Goal: Task Accomplishment & Management: Manage account settings

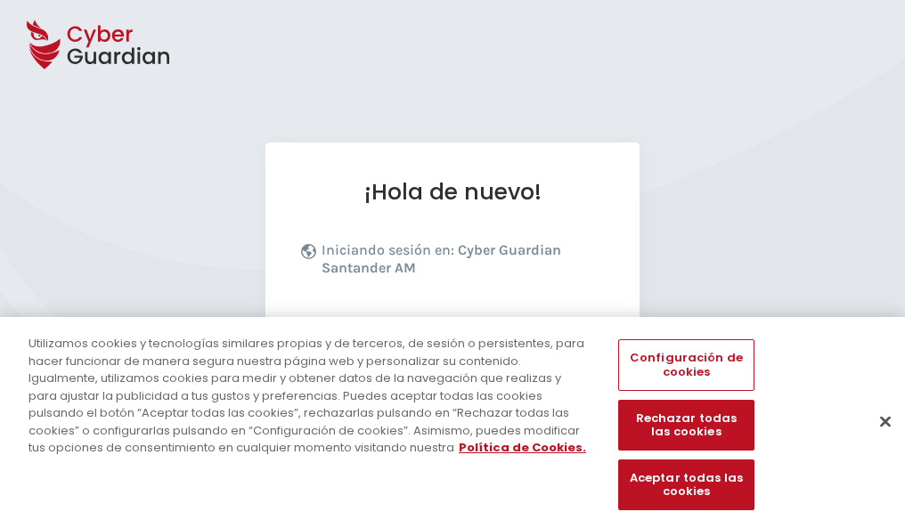
scroll to position [218, 0]
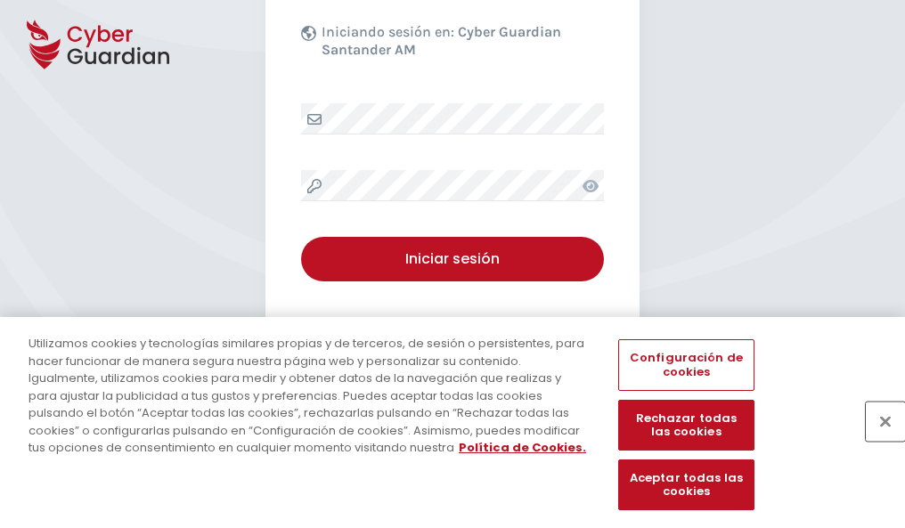
click at [876, 440] on button "Cerrar" at bounding box center [885, 421] width 39 height 39
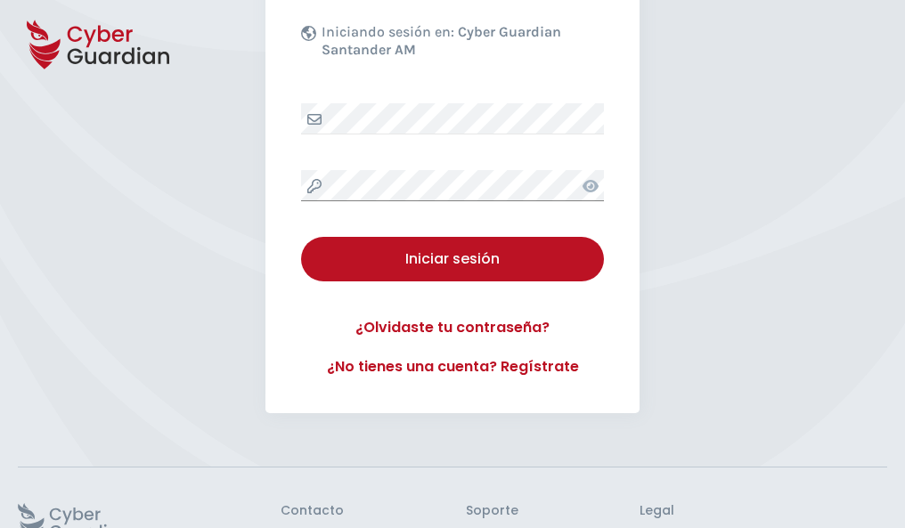
scroll to position [346, 0]
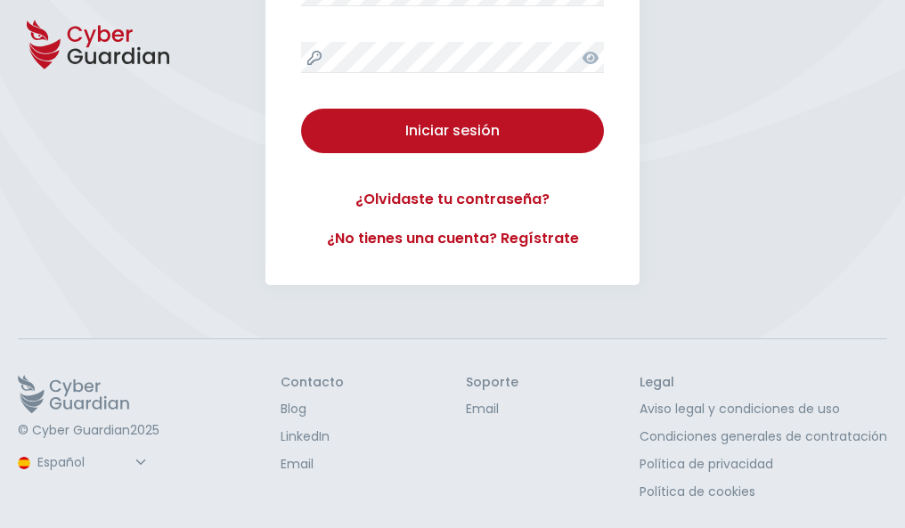
click at [301, 109] on button "Iniciar sesión" at bounding box center [452, 131] width 303 height 45
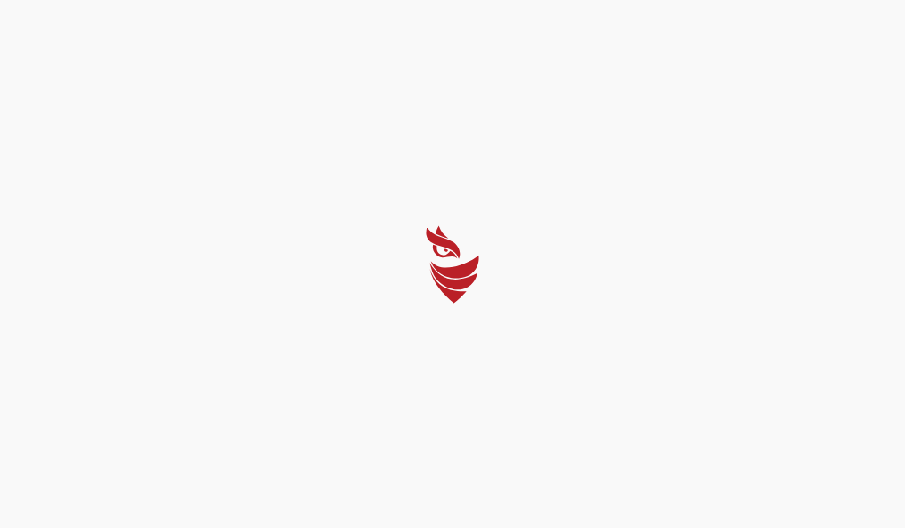
scroll to position [0, 0]
select select "Português (BR)"
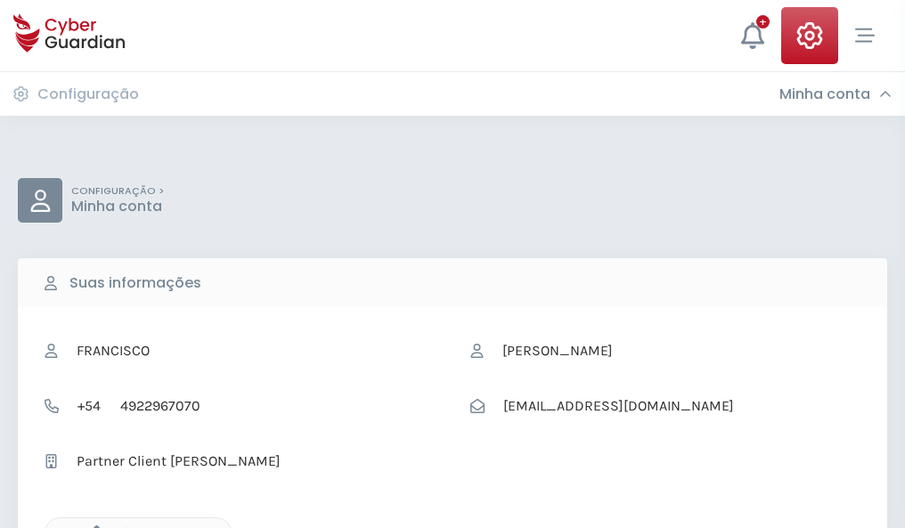
click at [92, 526] on icon "button" at bounding box center [92, 532] width 15 height 15
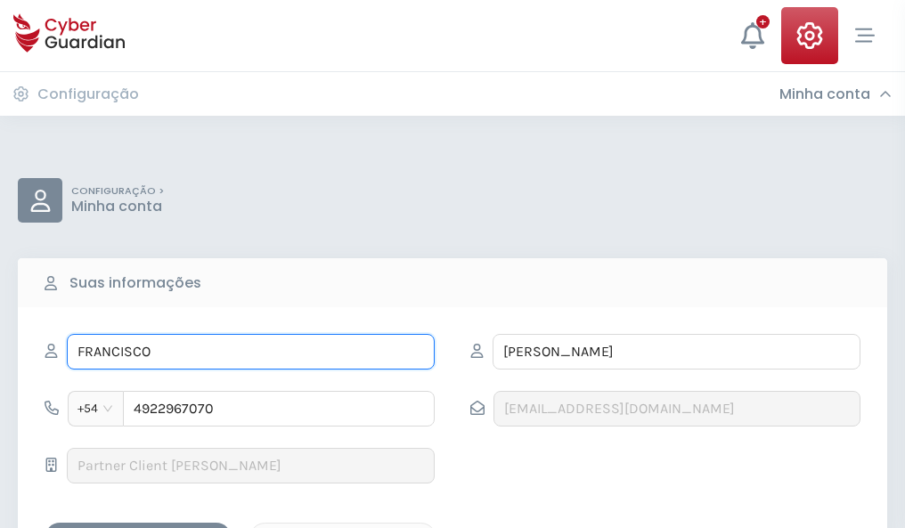
click at [250, 352] on input "FRANCISCO" at bounding box center [251, 352] width 368 height 36
type input "F"
type input "Mercedes"
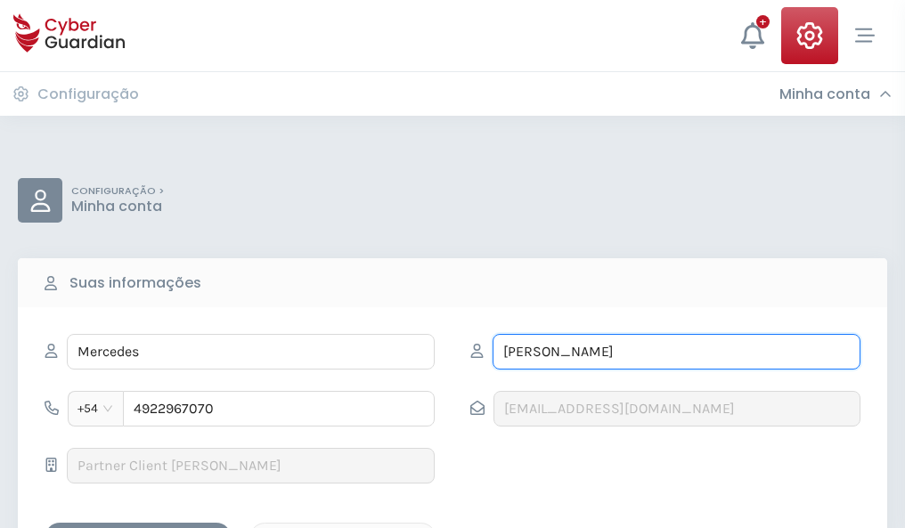
click at [676, 352] on input "GARCÍA" at bounding box center [676, 352] width 368 height 36
type input "G"
type input "Garcia"
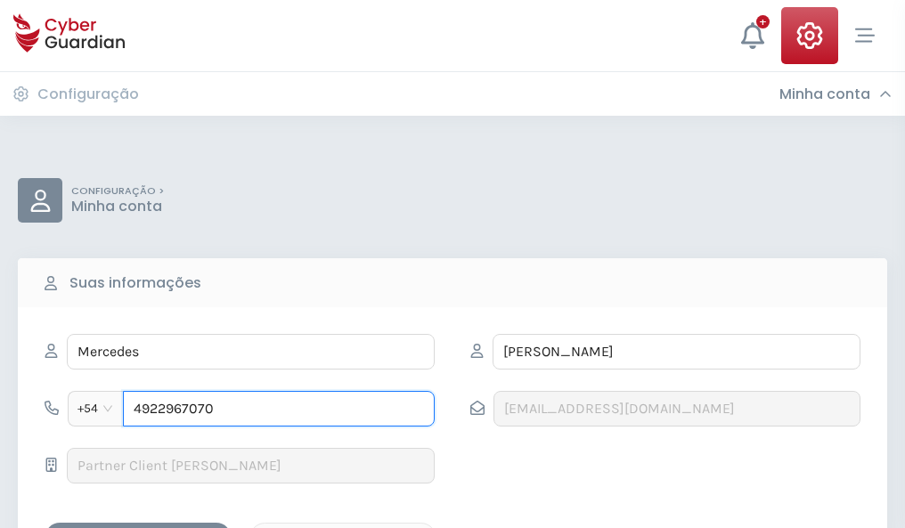
click at [279, 409] on input "4922967070" at bounding box center [279, 409] width 312 height 36
type input "4"
type input "4982868189"
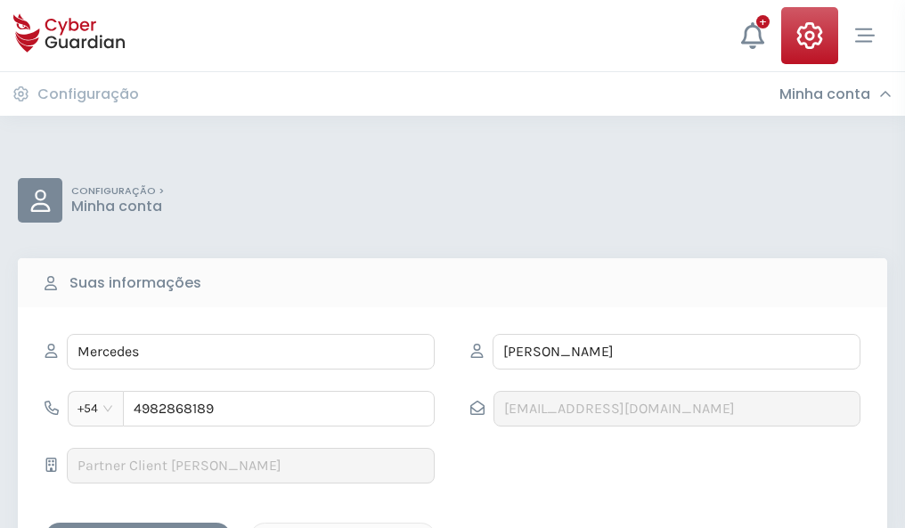
click at [138, 527] on div "Salvar alterações" at bounding box center [138, 538] width 160 height 22
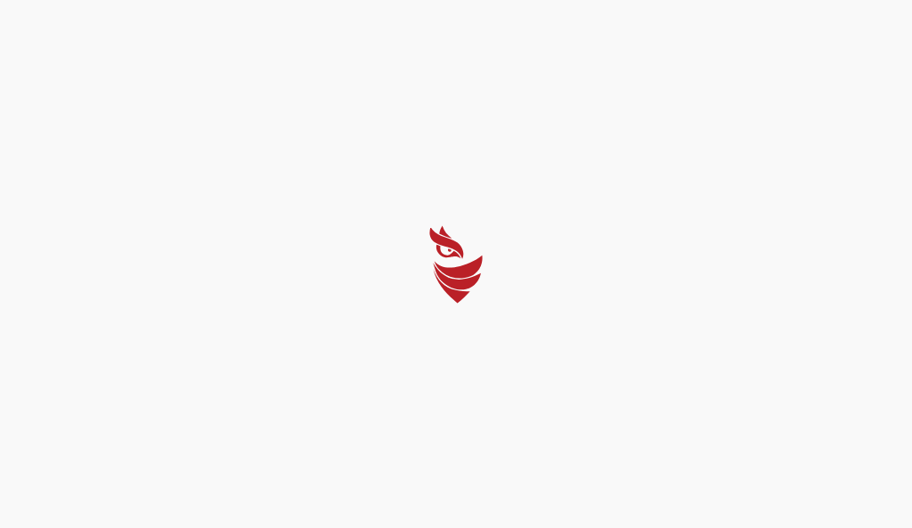
select select "Português (BR)"
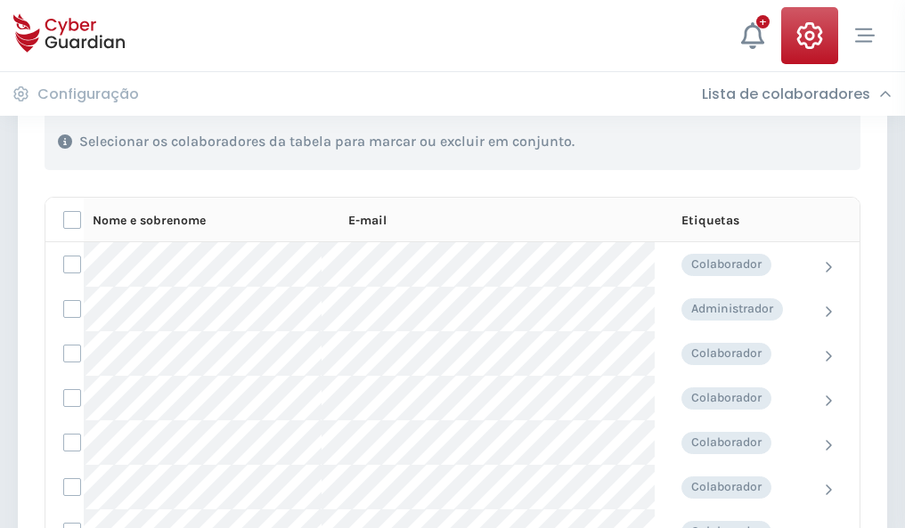
scroll to position [762, 0]
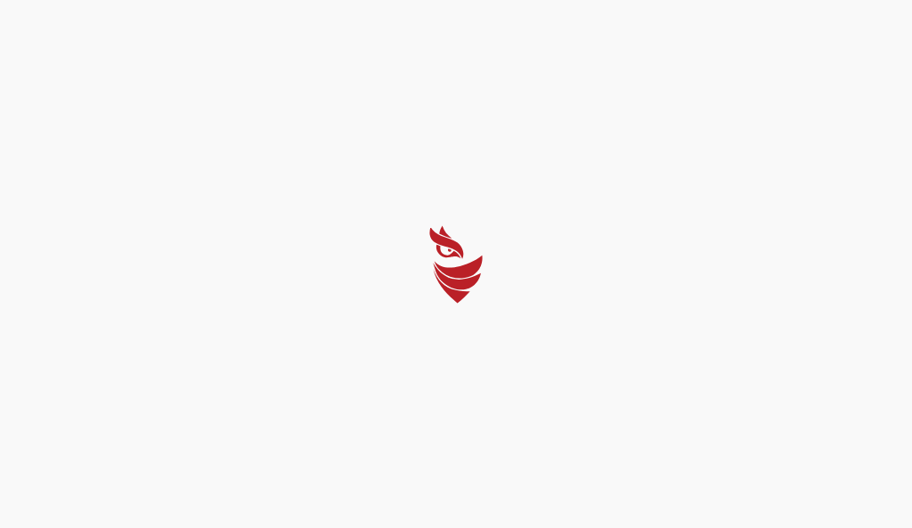
select select "Português (BR)"
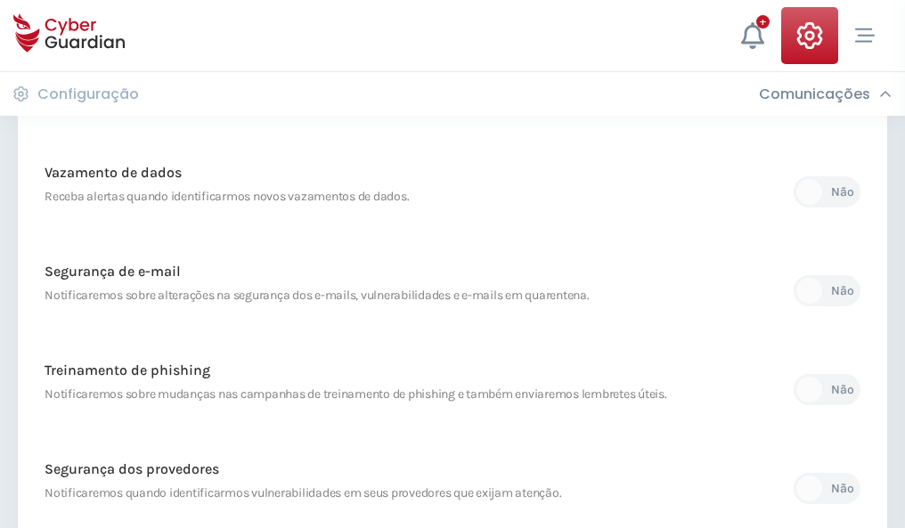
scroll to position [938, 0]
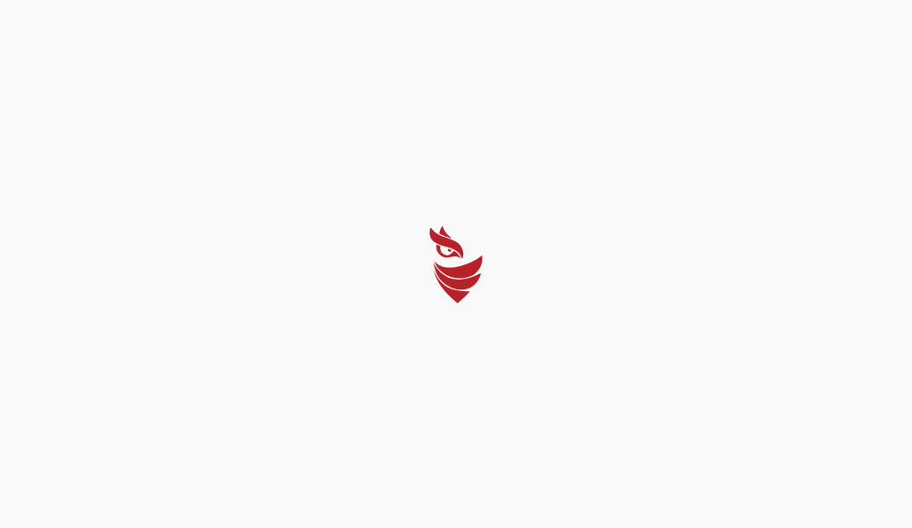
select select "Português (BR)"
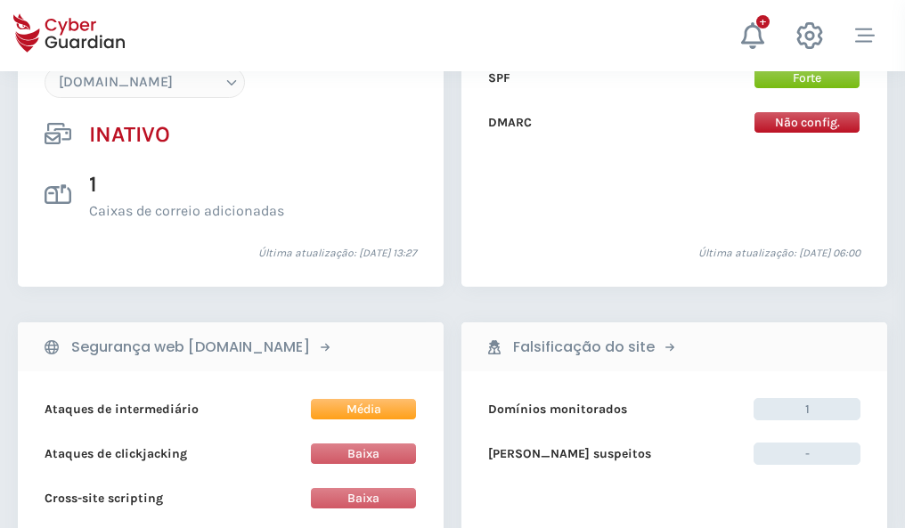
scroll to position [1676, 0]
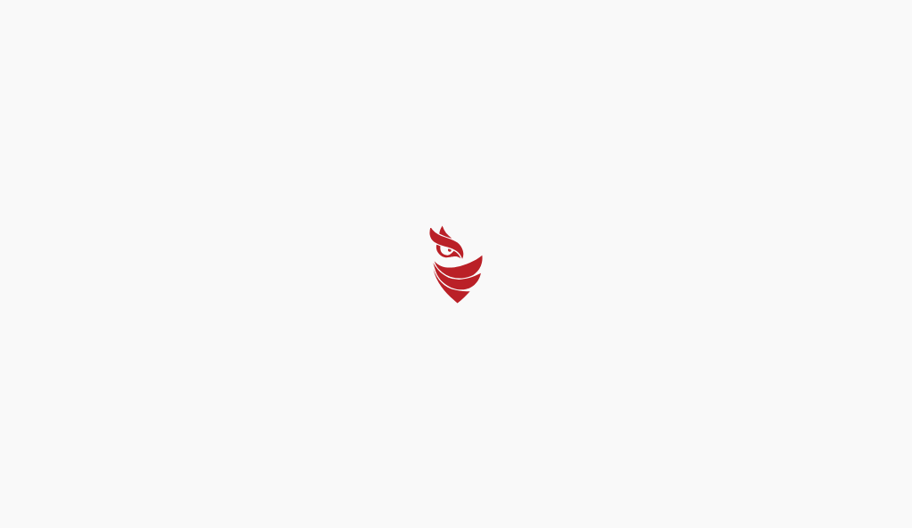
select select "Português (BR)"
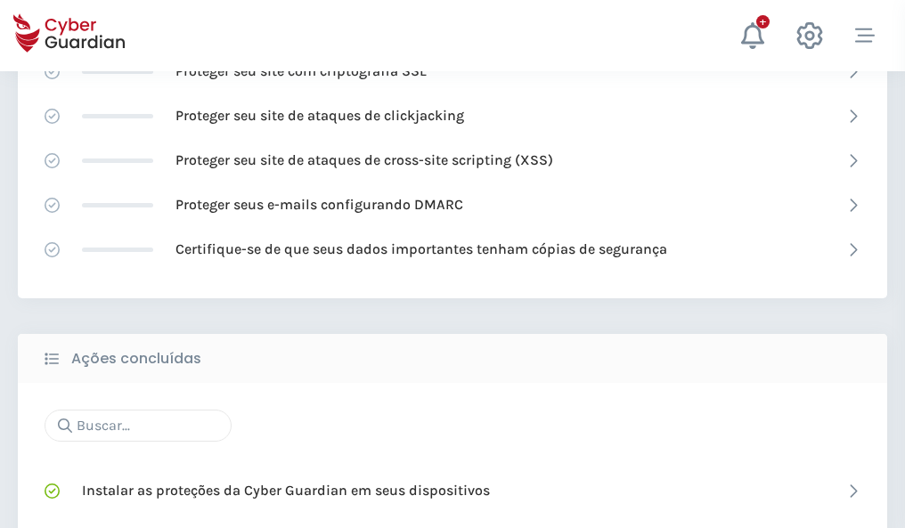
scroll to position [1186, 0]
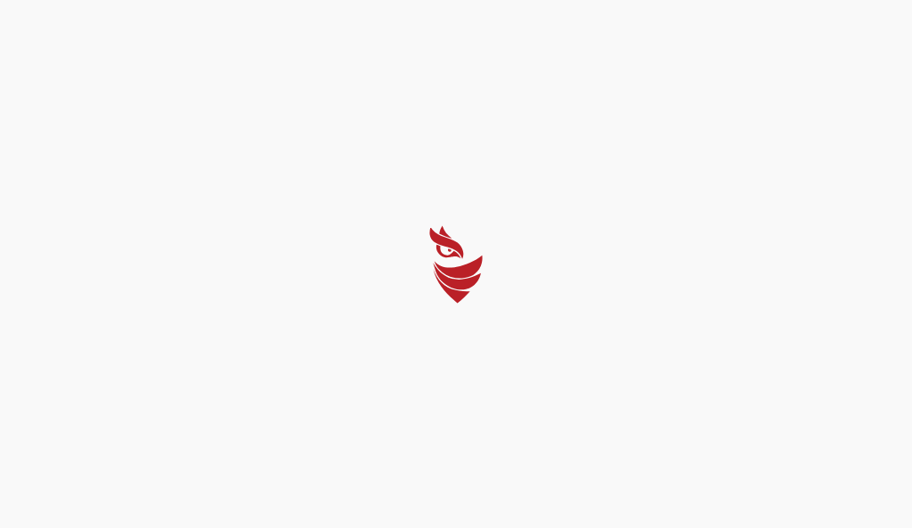
select select "Português (BR)"
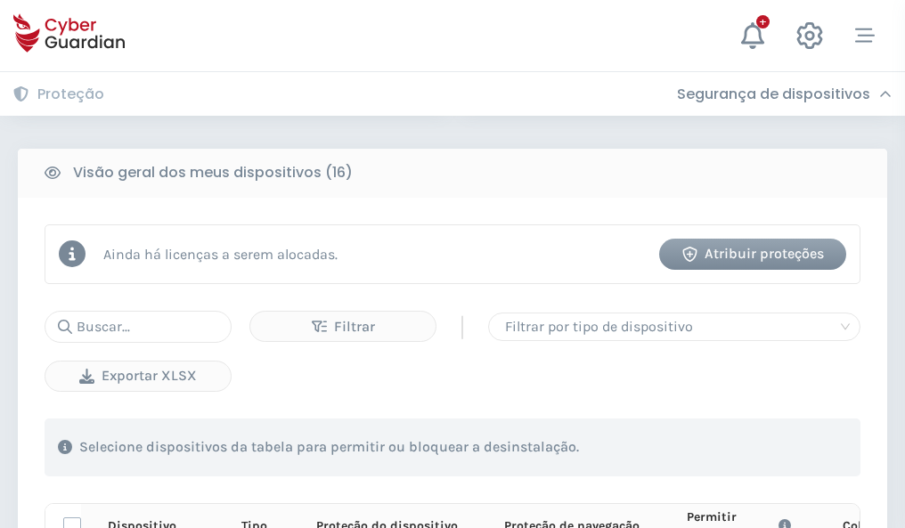
scroll to position [1574, 0]
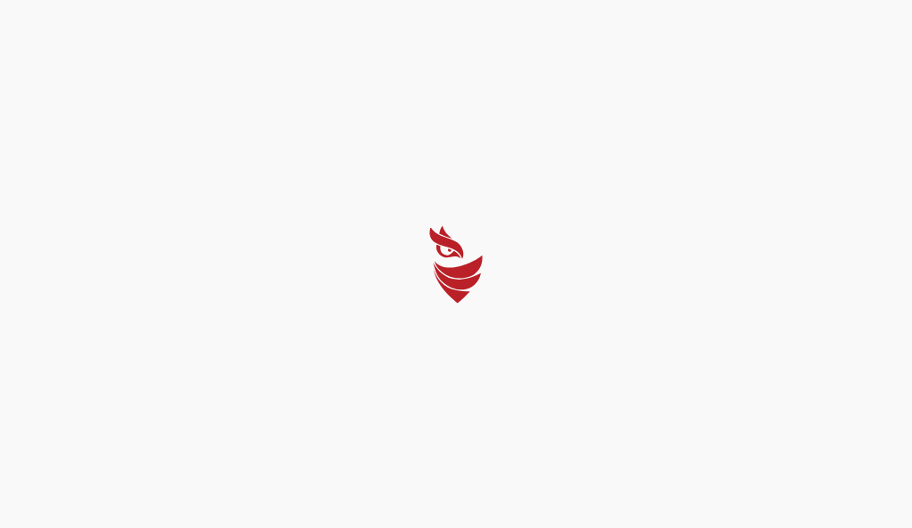
select select "Português (BR)"
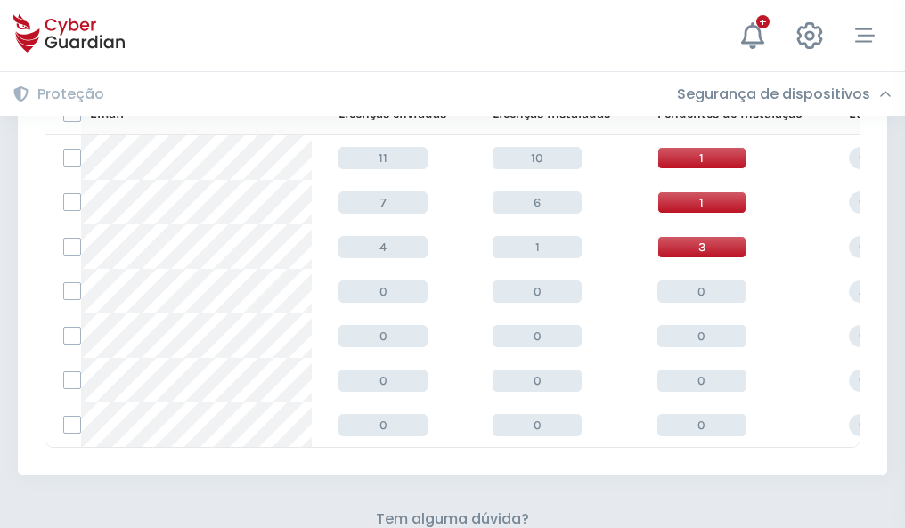
scroll to position [782, 0]
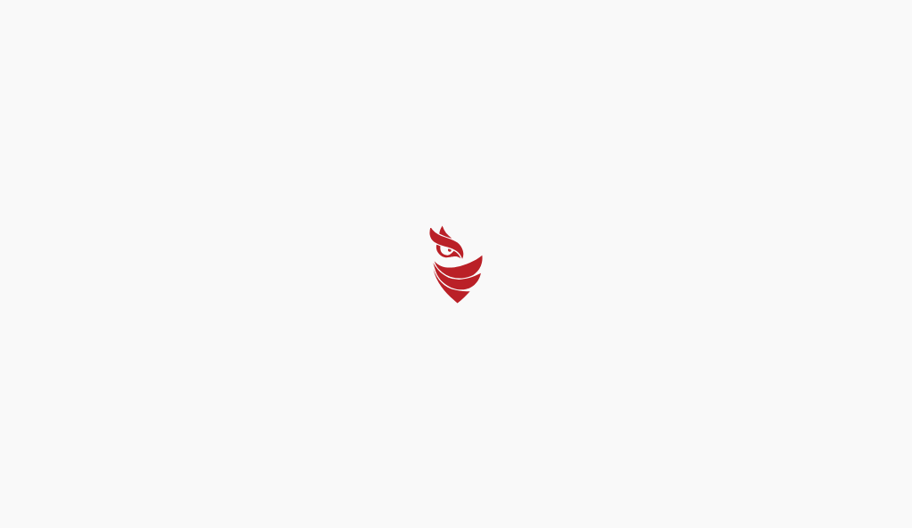
select select "Português (BR)"
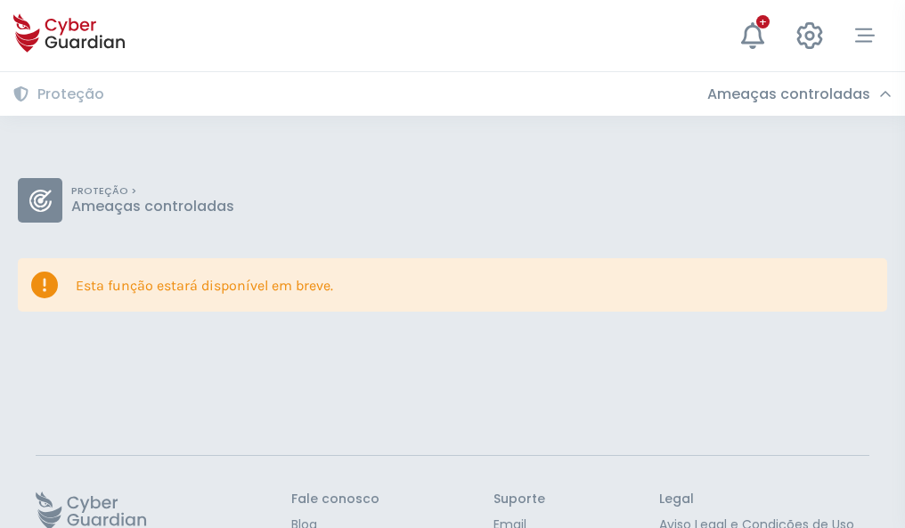
scroll to position [116, 0]
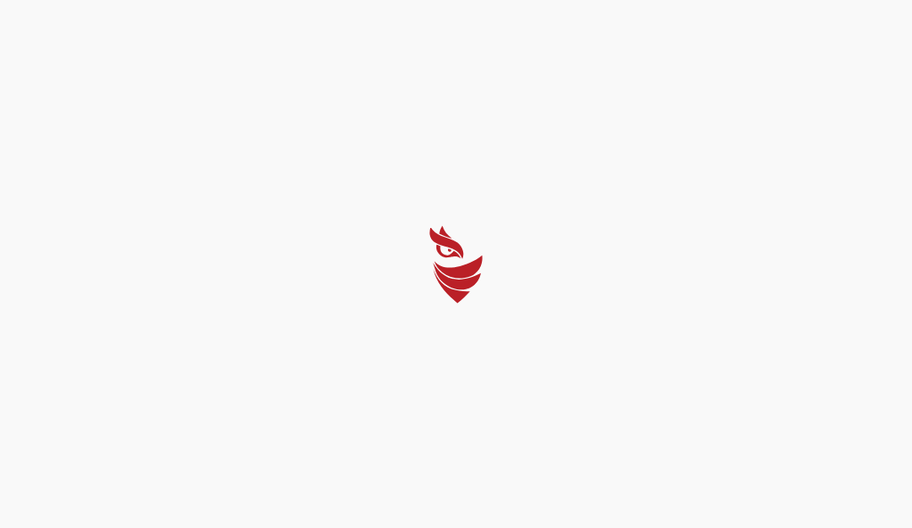
select select "Português (BR)"
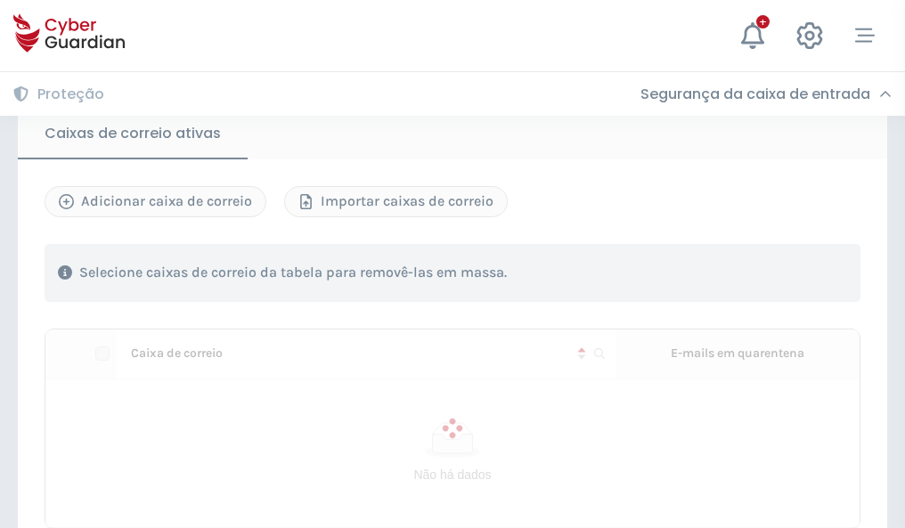
scroll to position [1469, 0]
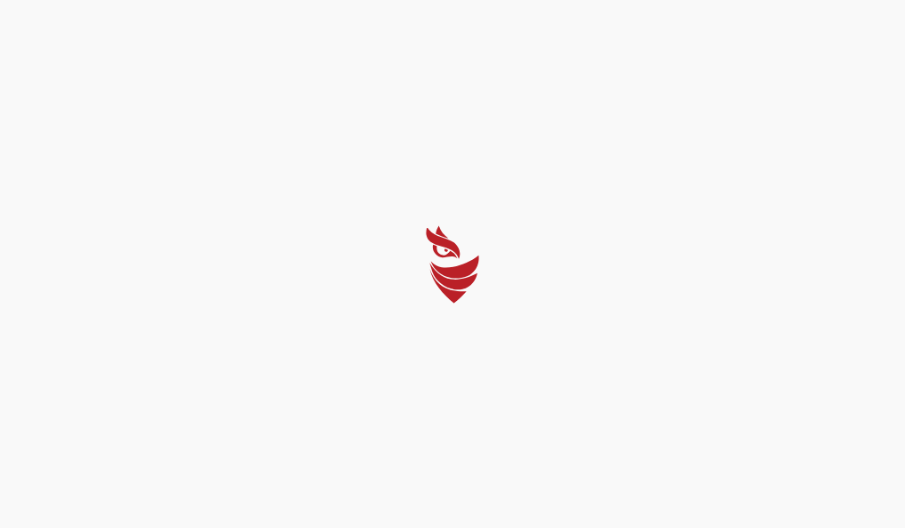
select select "Português (BR)"
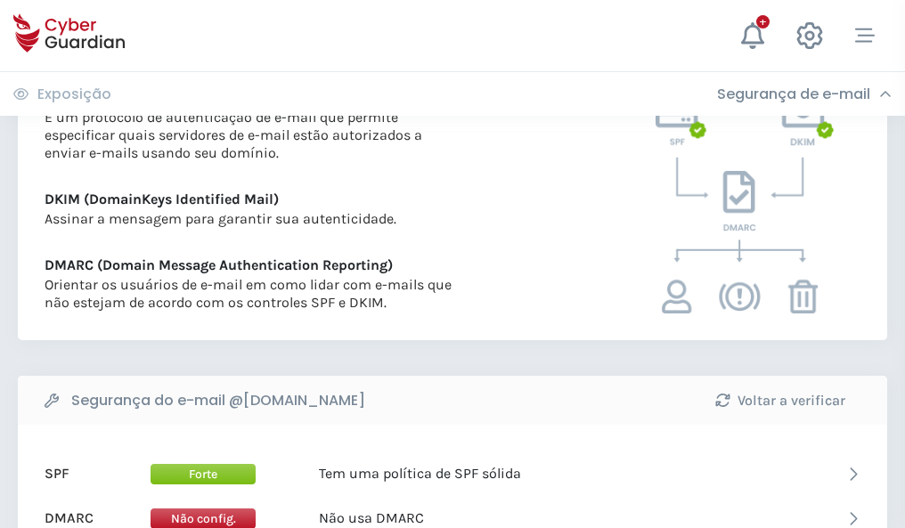
scroll to position [961, 0]
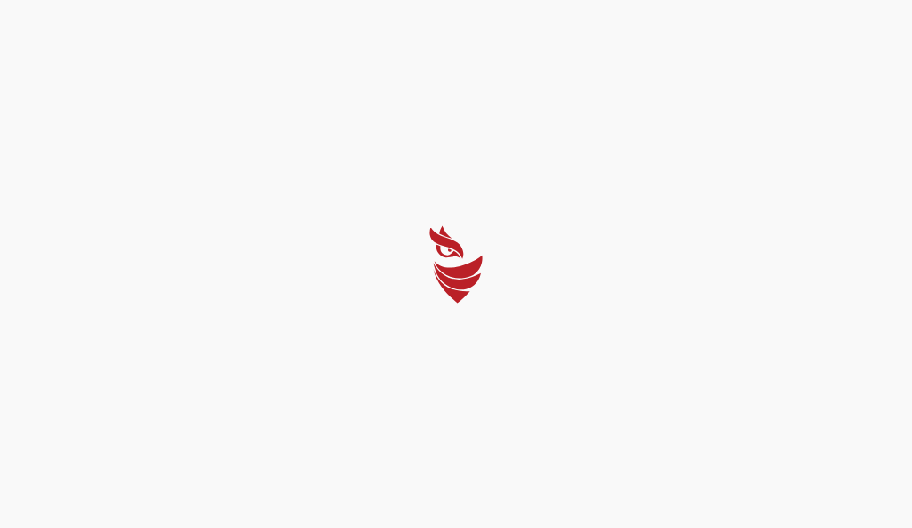
select select "Português (BR)"
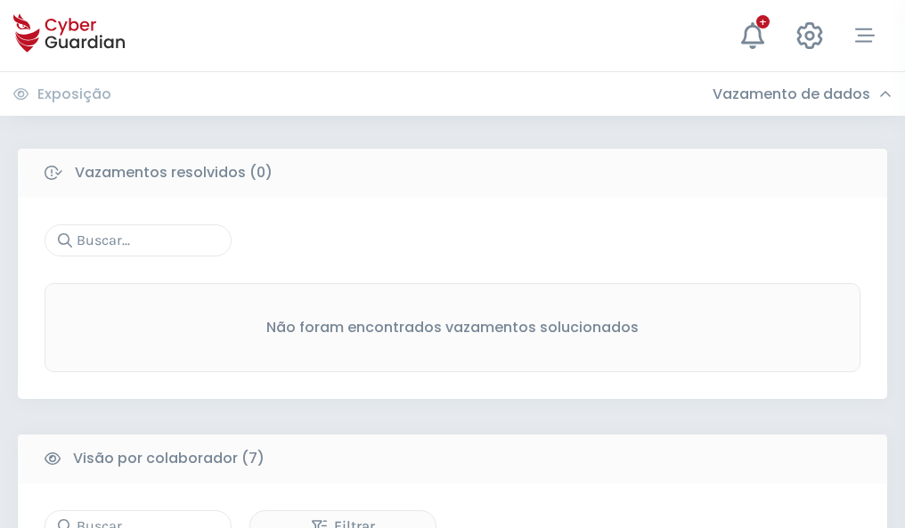
scroll to position [1473, 0]
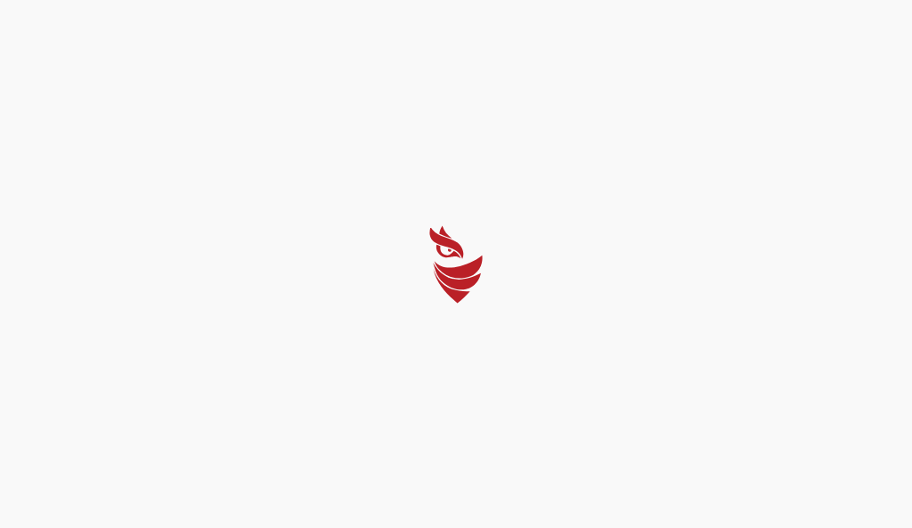
select select "Português (BR)"
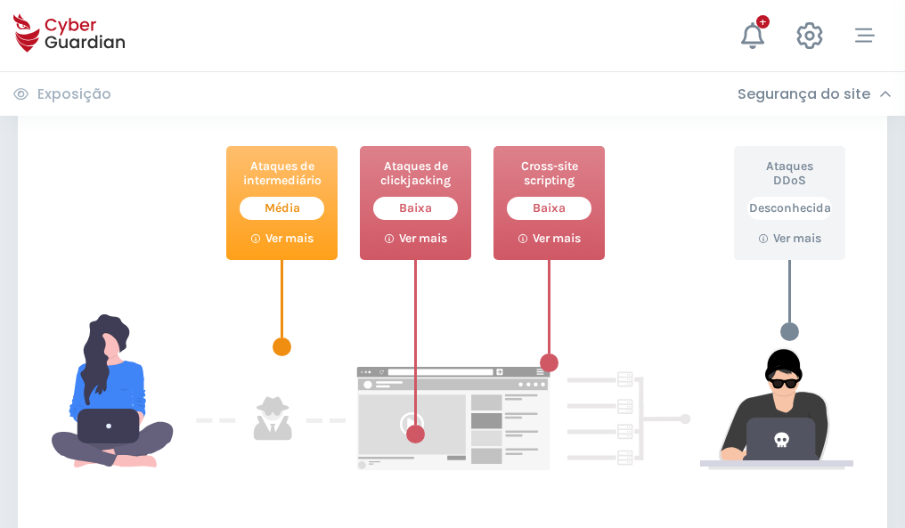
scroll to position [970, 0]
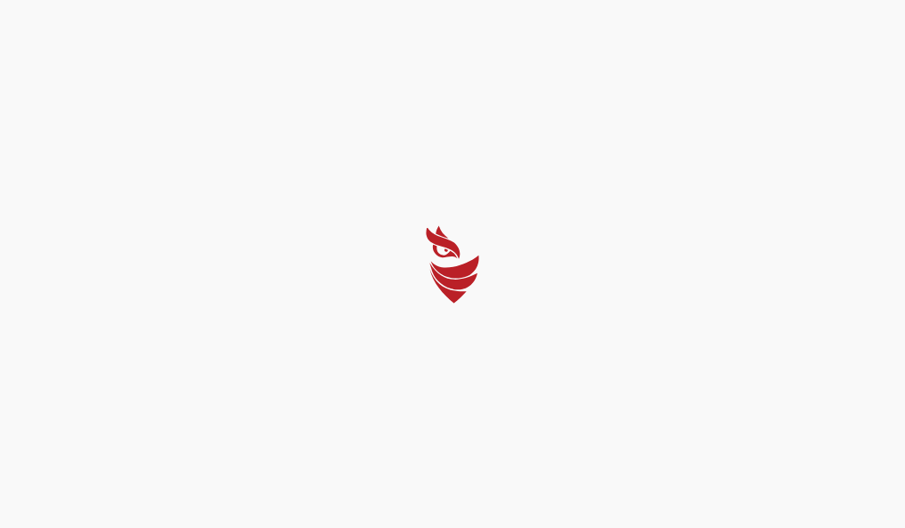
select select "Português (BR)"
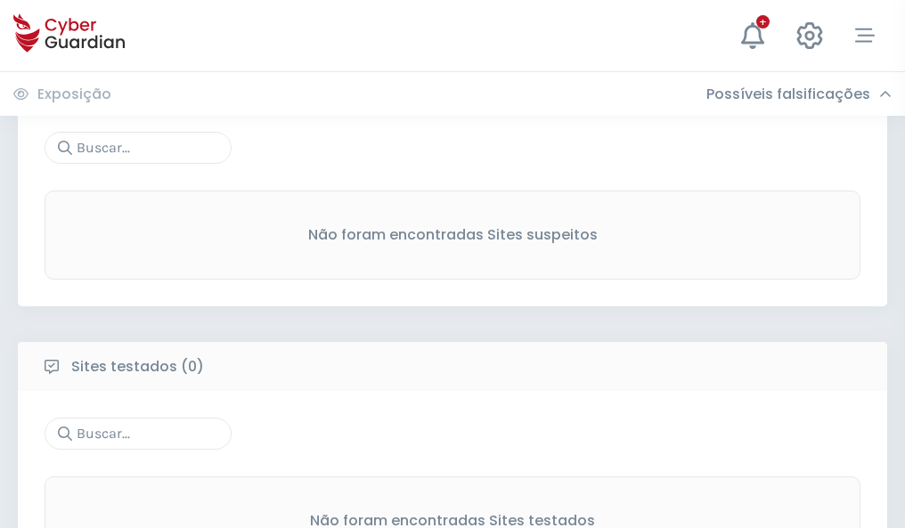
scroll to position [931, 0]
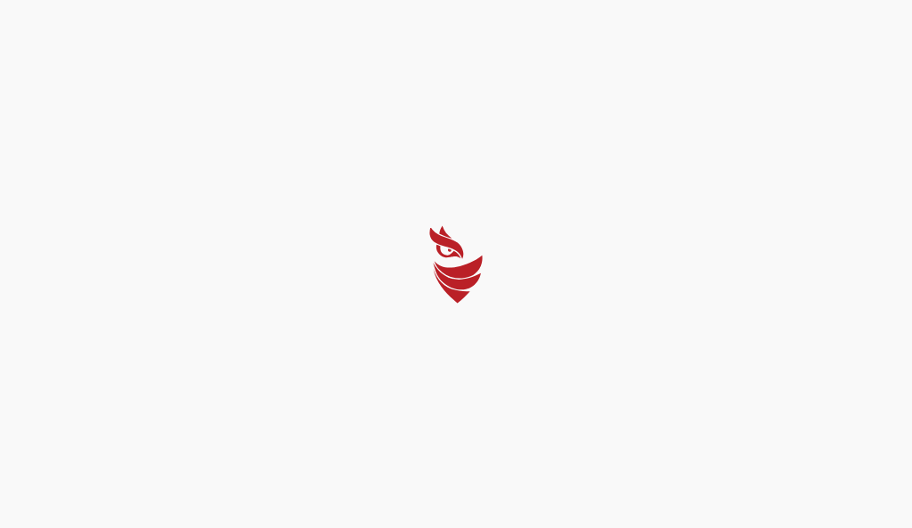
select select "Português (BR)"
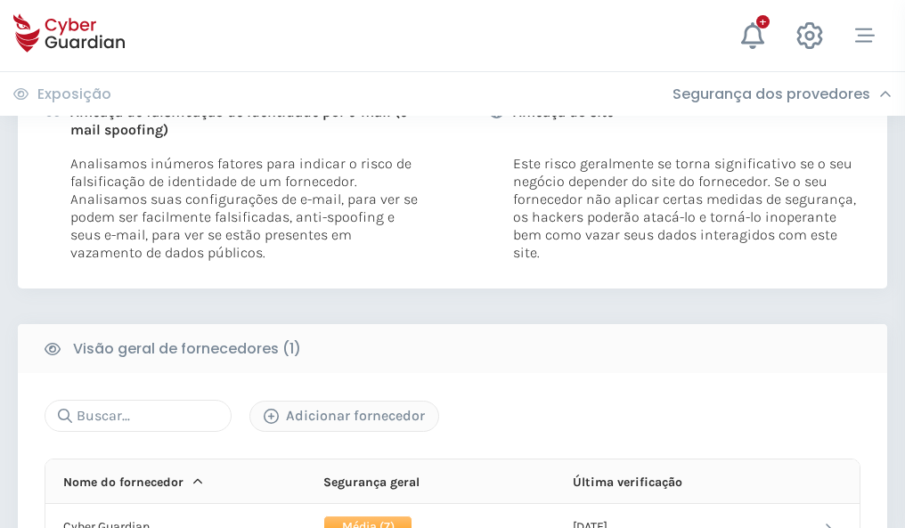
scroll to position [907, 0]
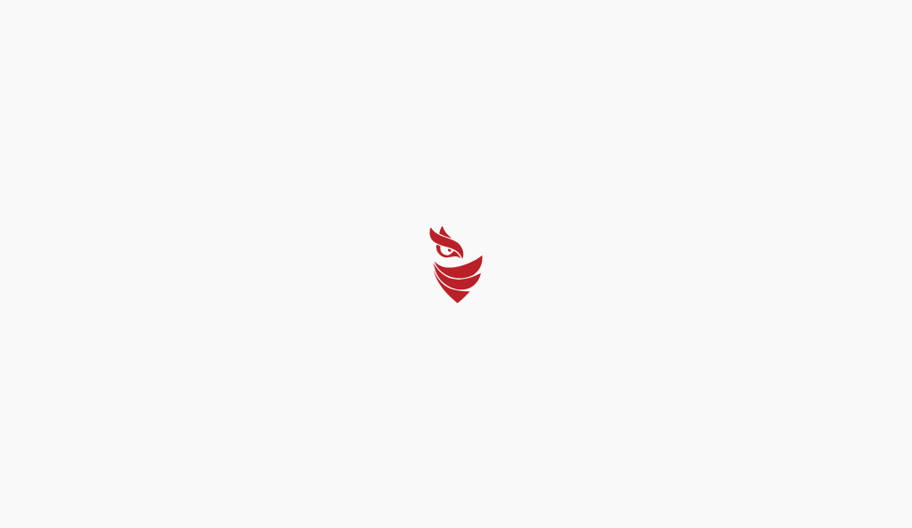
select select "Português (BR)"
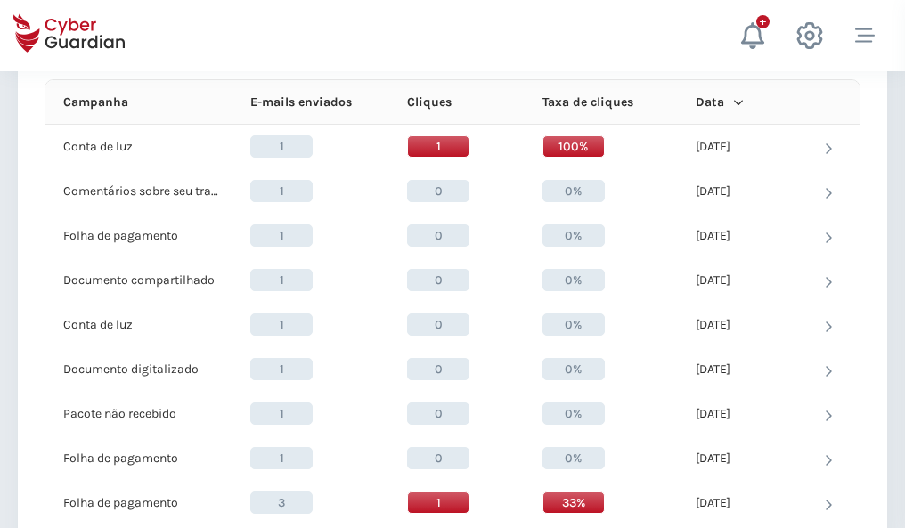
scroll to position [1597, 0]
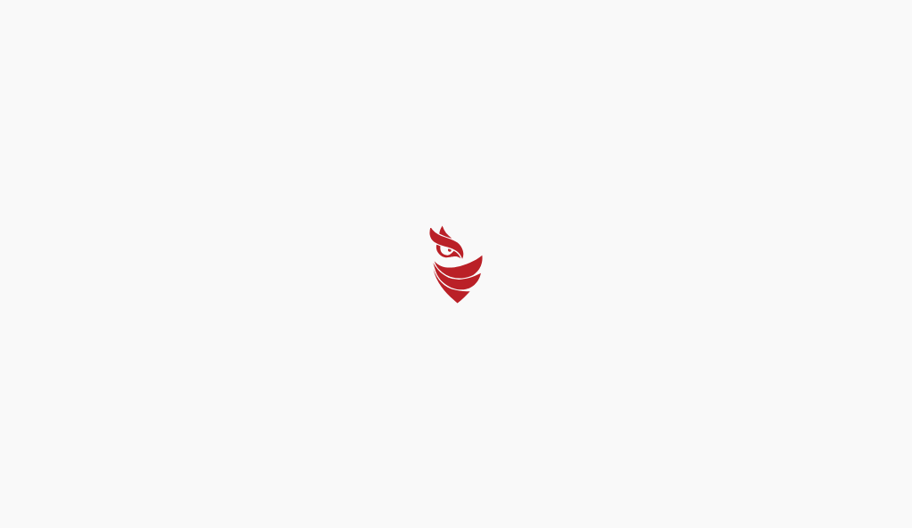
select select "Português (BR)"
